Goal: Contribute content

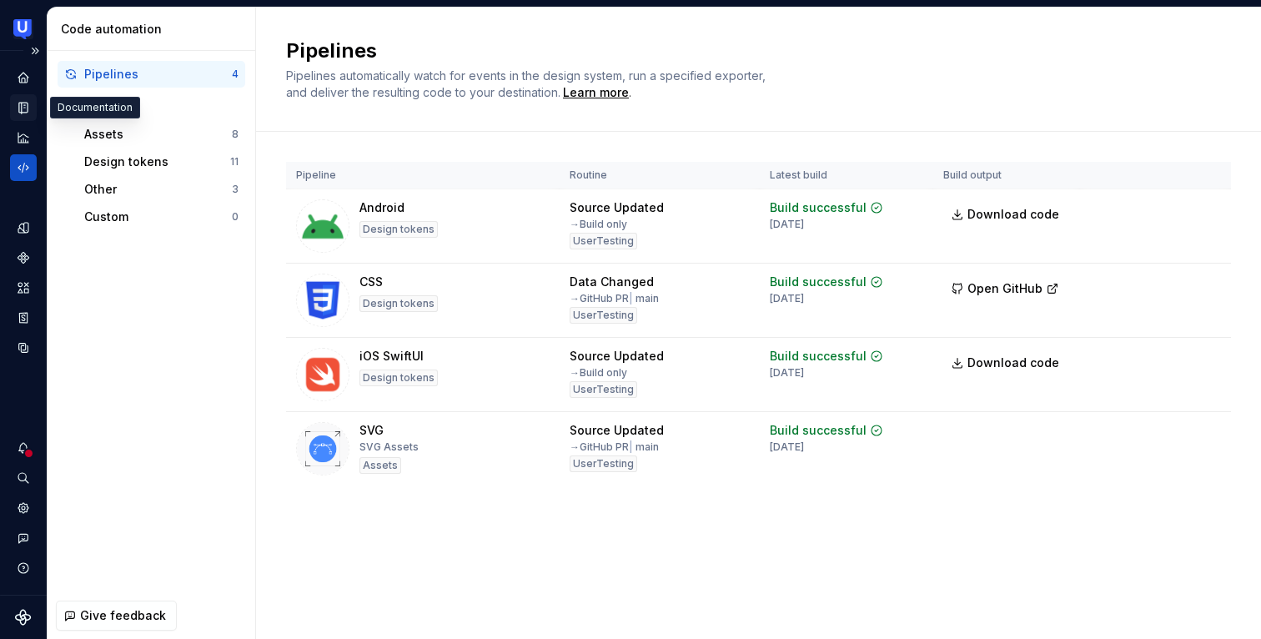
click at [27, 108] on icon "Documentation" at bounding box center [25, 107] width 7 height 9
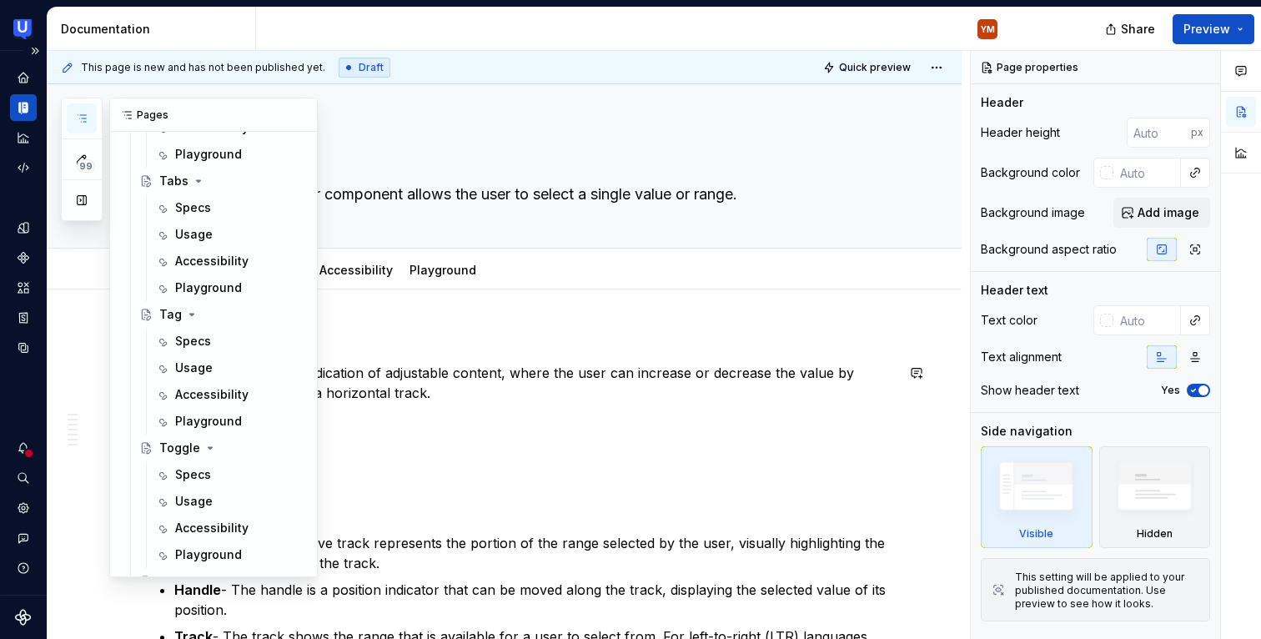
scroll to position [2389, 0]
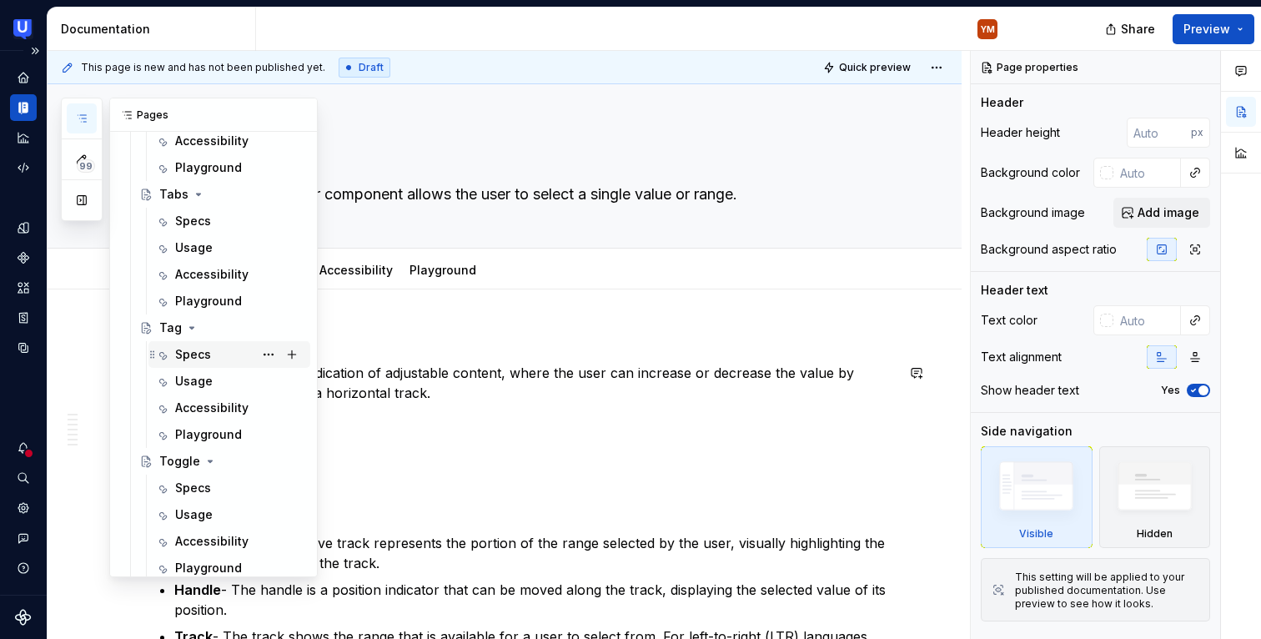
click at [219, 358] on div "Specs" at bounding box center [239, 354] width 128 height 23
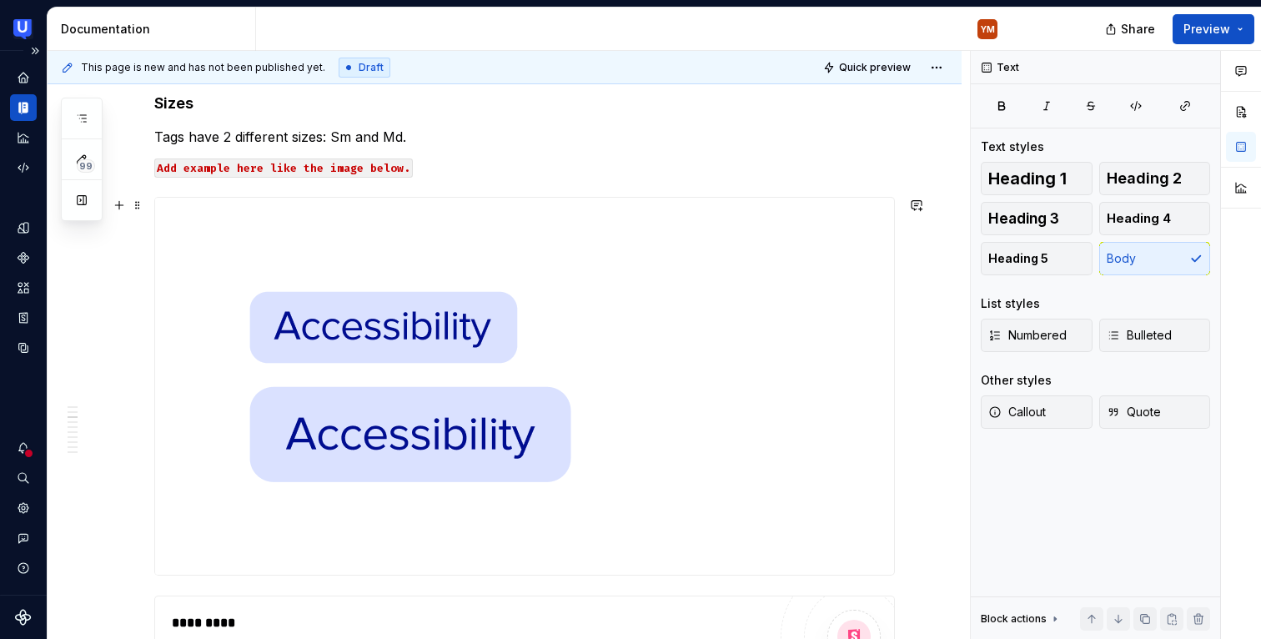
scroll to position [707, 0]
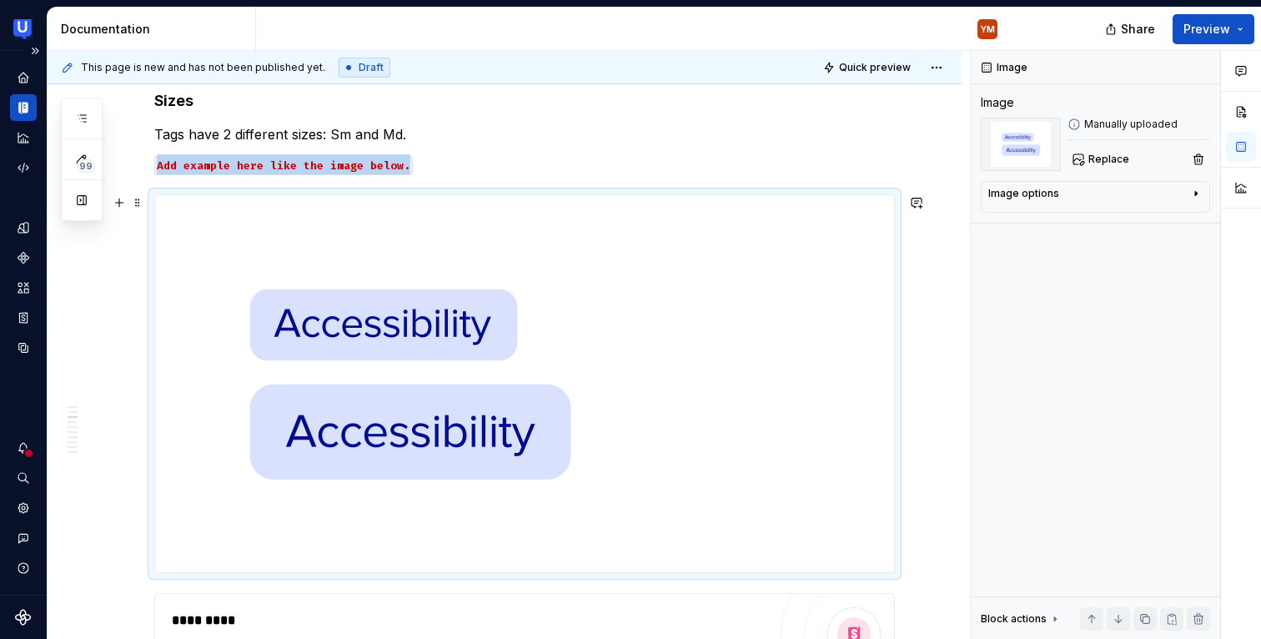
click at [390, 309] on img at bounding box center [409, 383] width 509 height 377
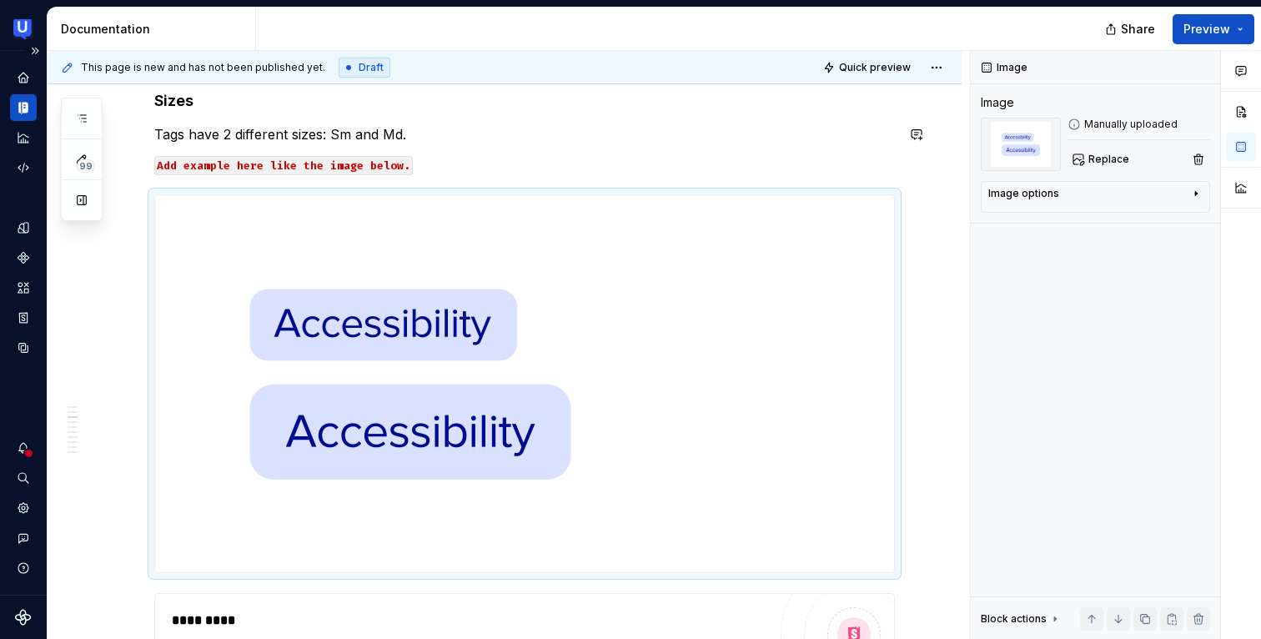
type textarea "*"
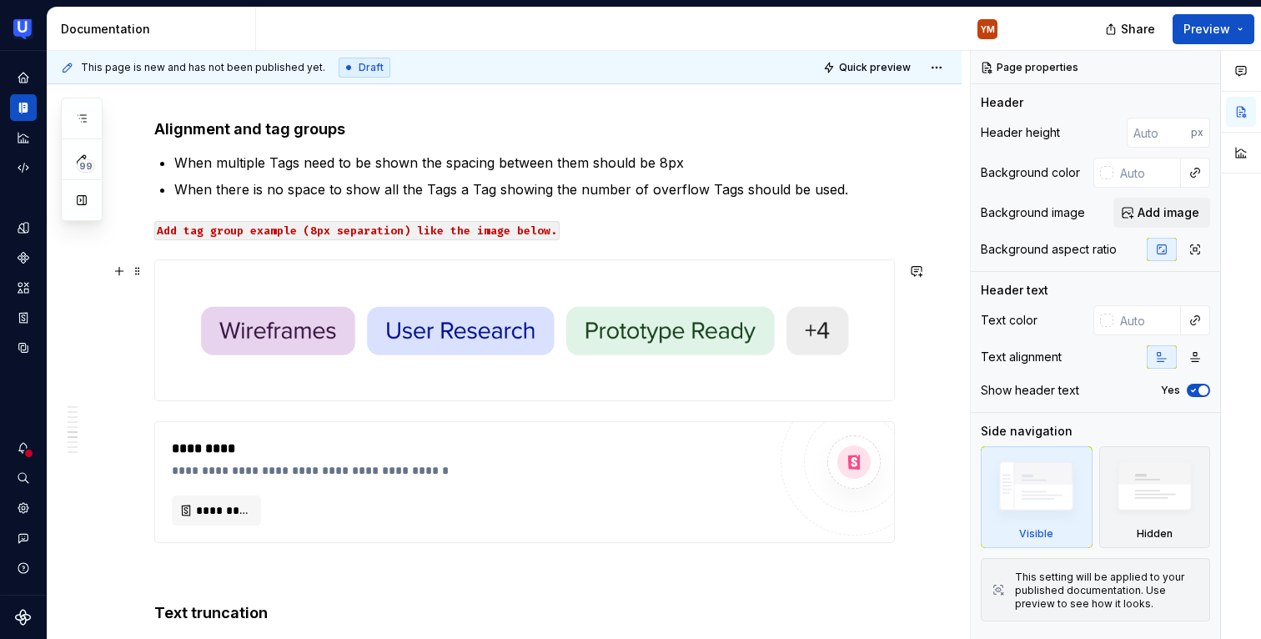
scroll to position [2771, 0]
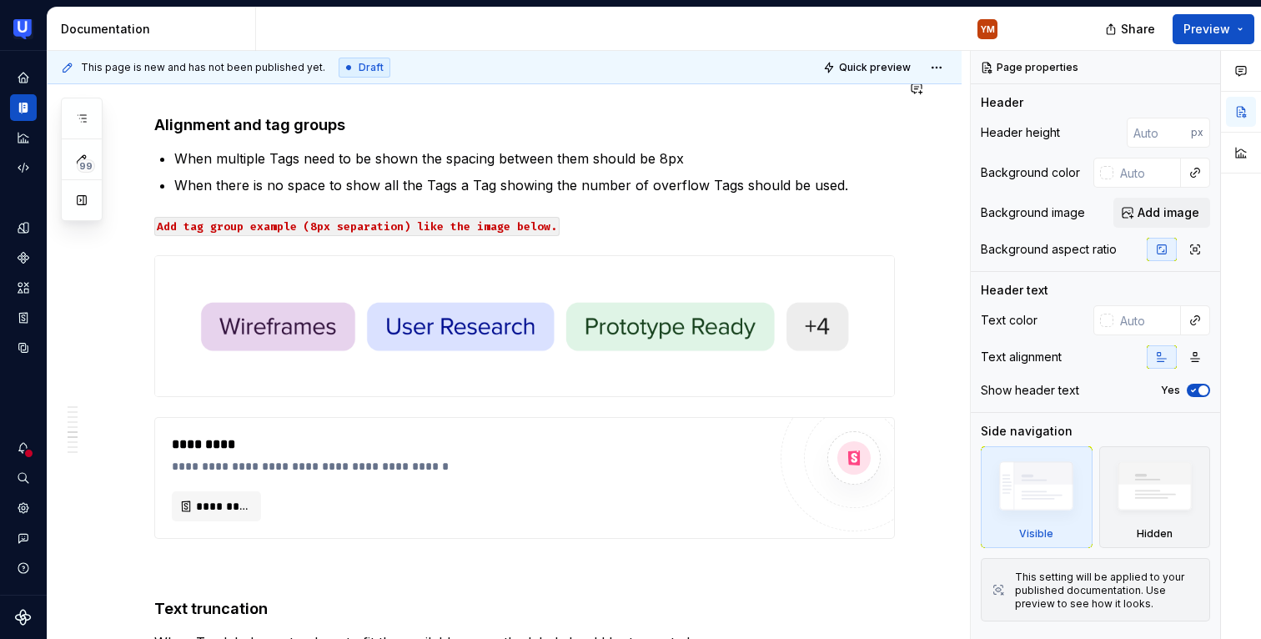
type textarea "*"
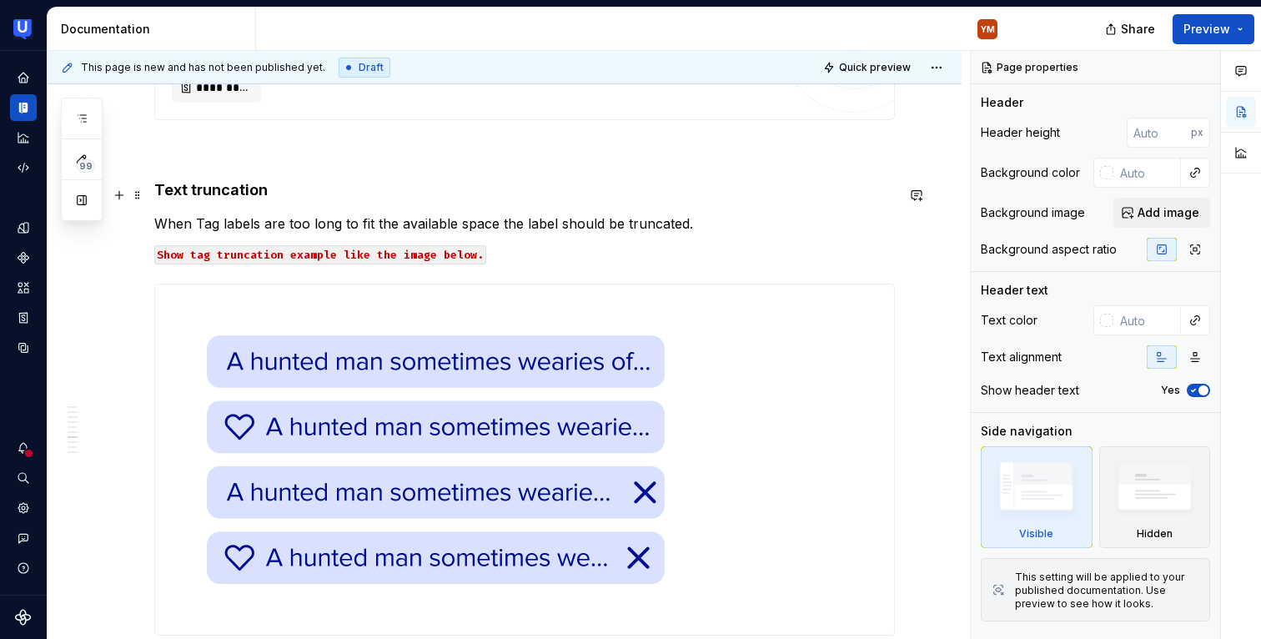
scroll to position [3198, 0]
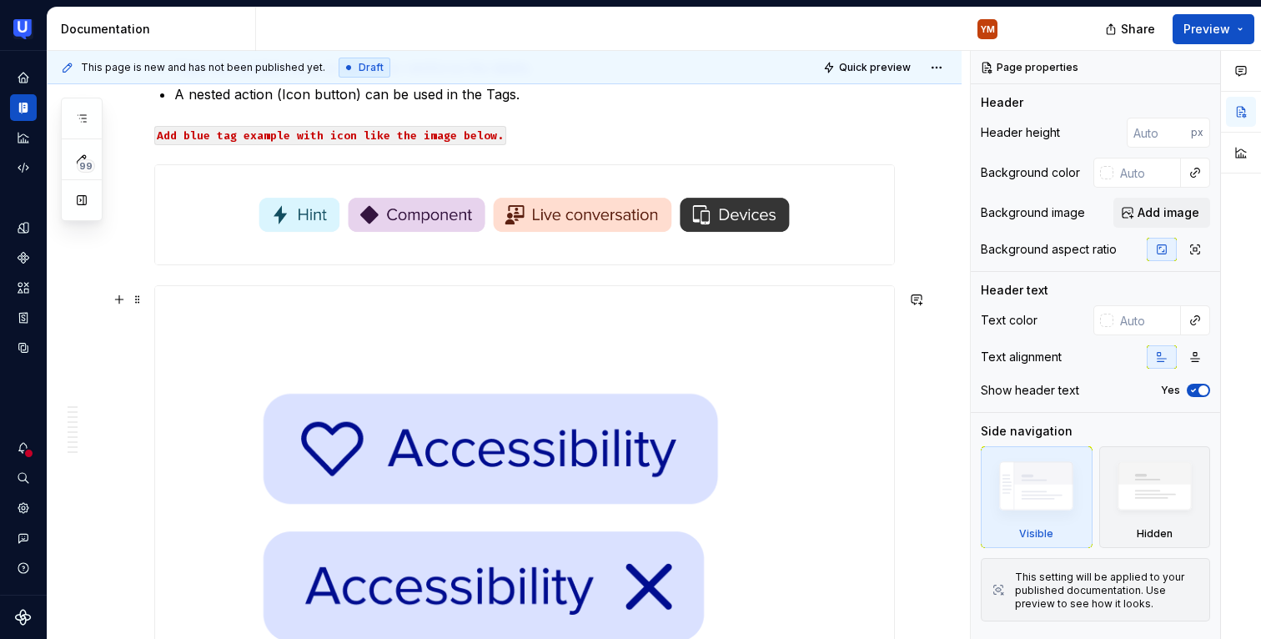
scroll to position [4780, 0]
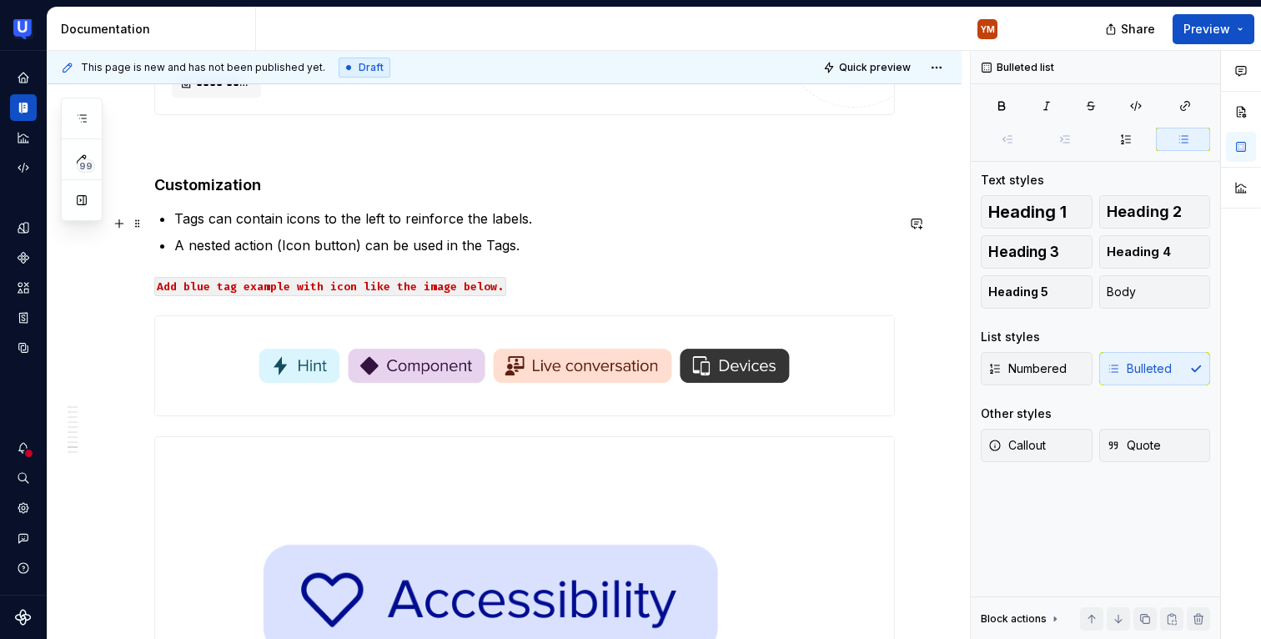
click at [330, 220] on p "Tags can contain icons to the left to reinforce the labels." at bounding box center [534, 218] width 721 height 20
click at [332, 219] on p "Tags can contain icons to the left to reinforce the labels." at bounding box center [534, 218] width 721 height 20
click at [228, 190] on h4 "Customization" at bounding box center [524, 185] width 741 height 20
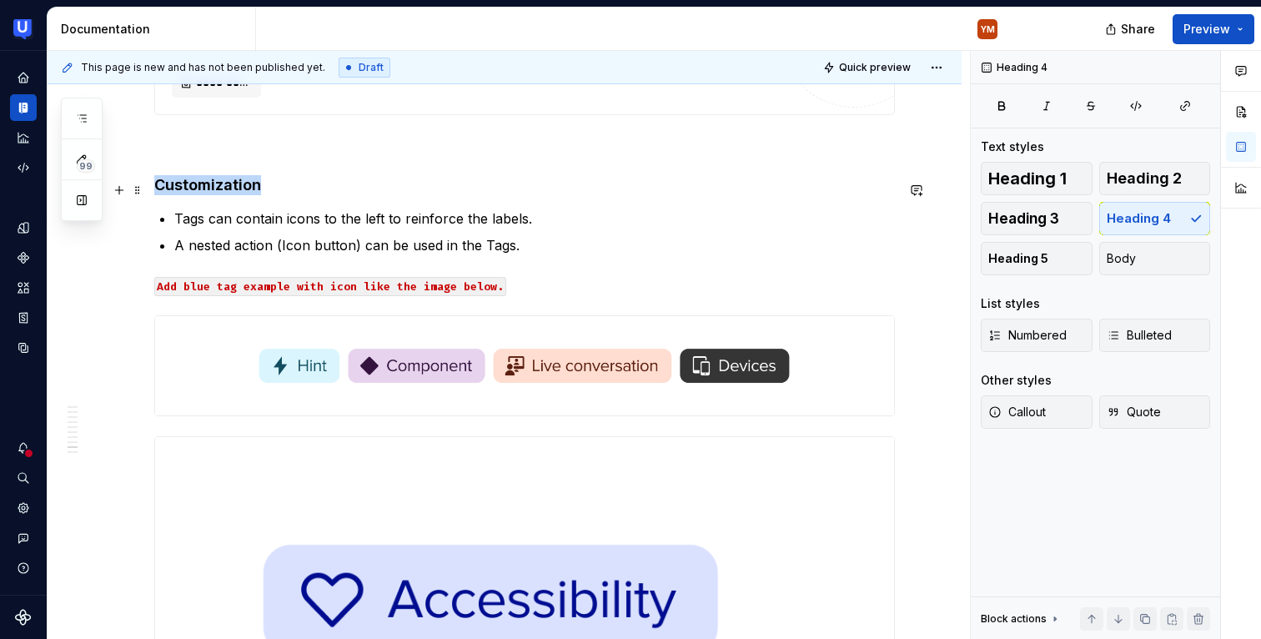
click at [228, 190] on h4 "Customization" at bounding box center [524, 185] width 741 height 20
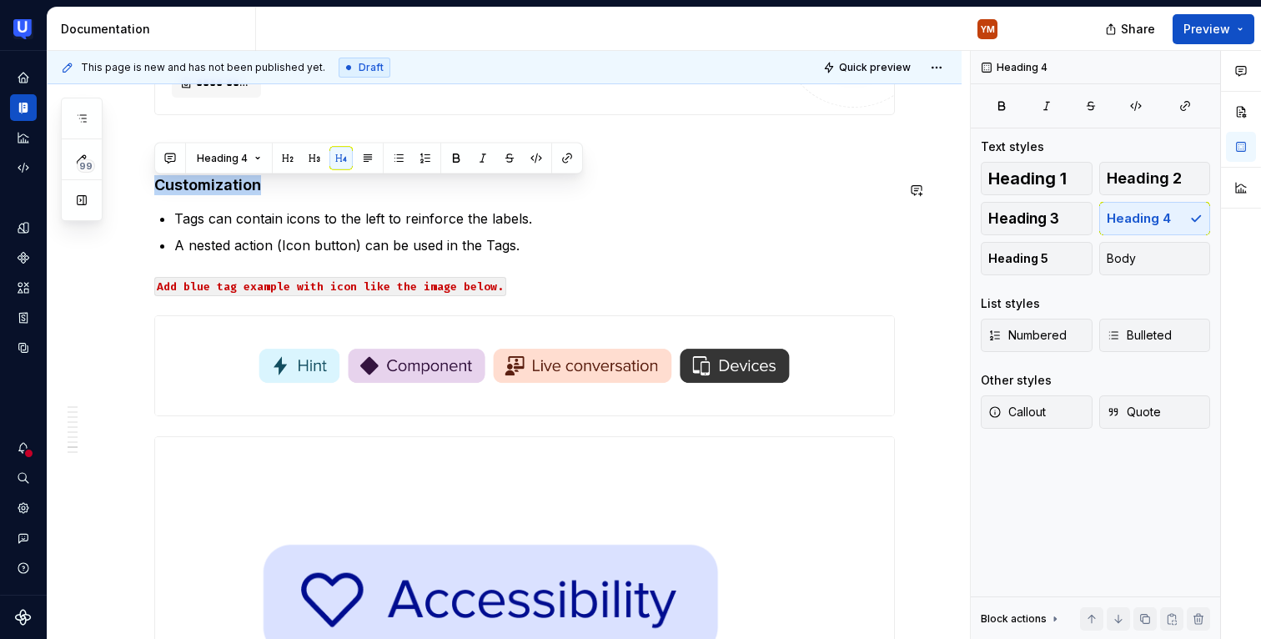
copy h4 "Customization"
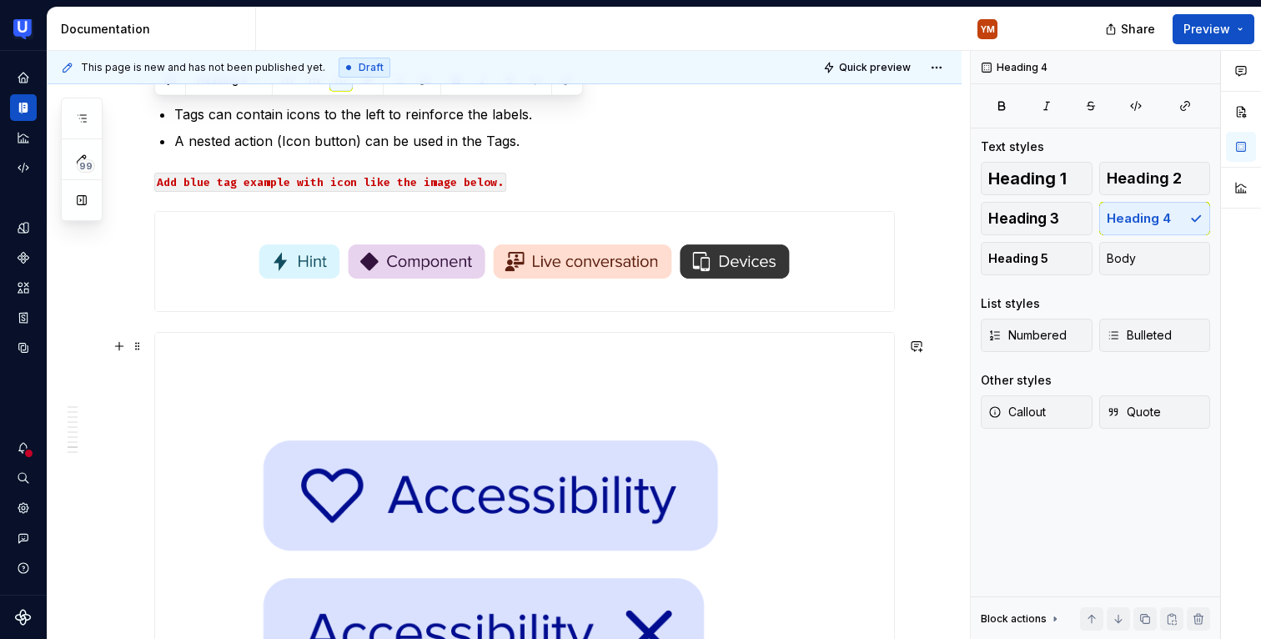
scroll to position [4925, 0]
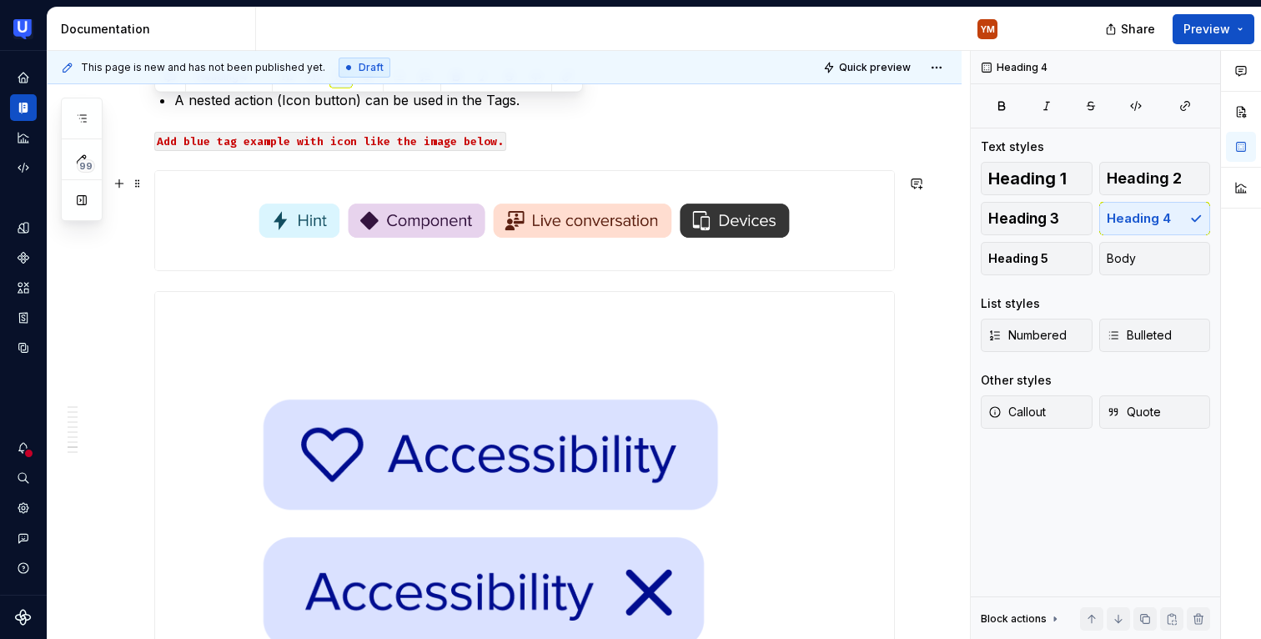
click at [243, 270] on div at bounding box center [524, 220] width 741 height 100
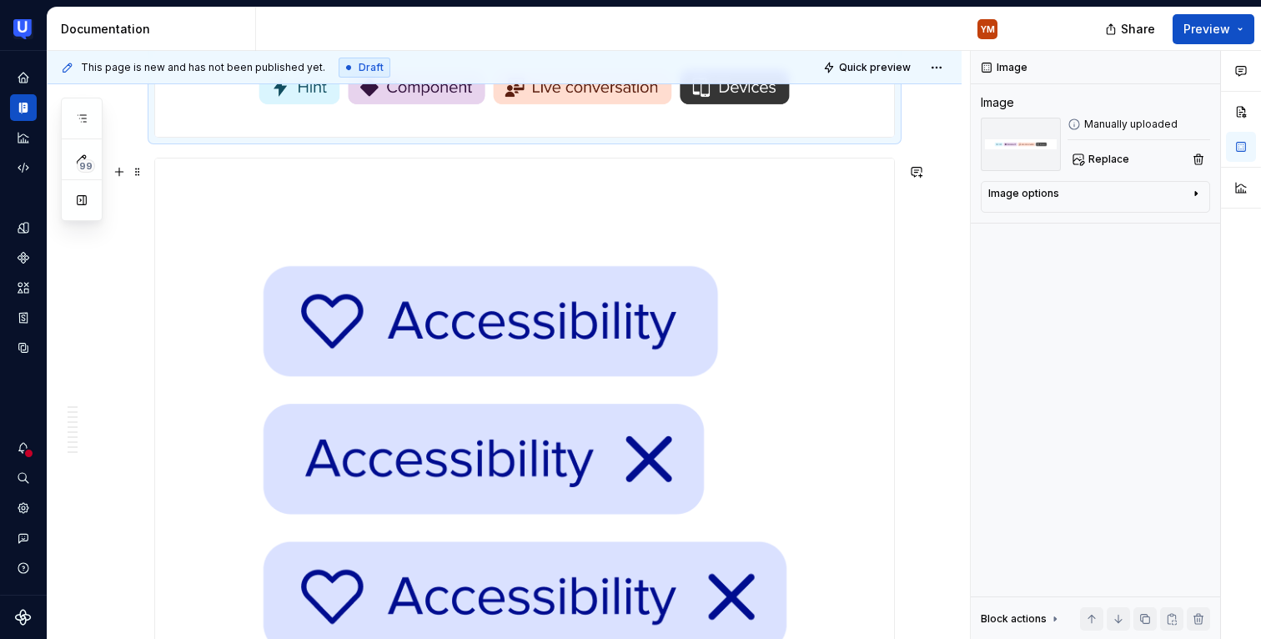
scroll to position [5092, 0]
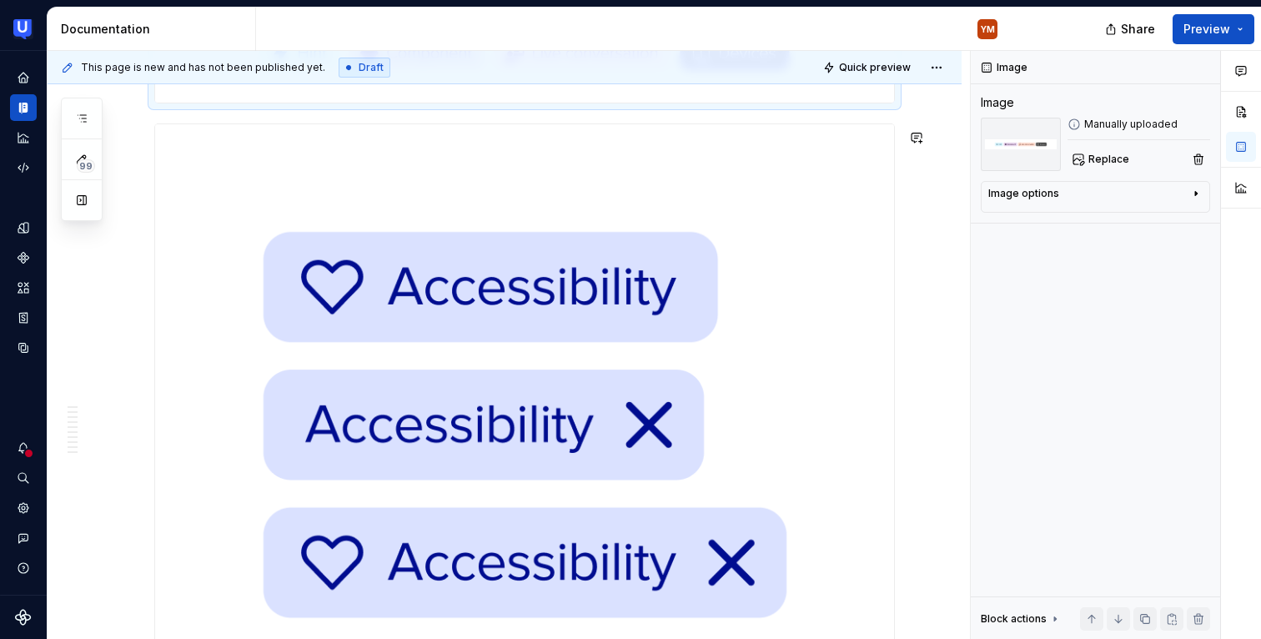
type textarea "*"
